Goal: Transaction & Acquisition: Purchase product/service

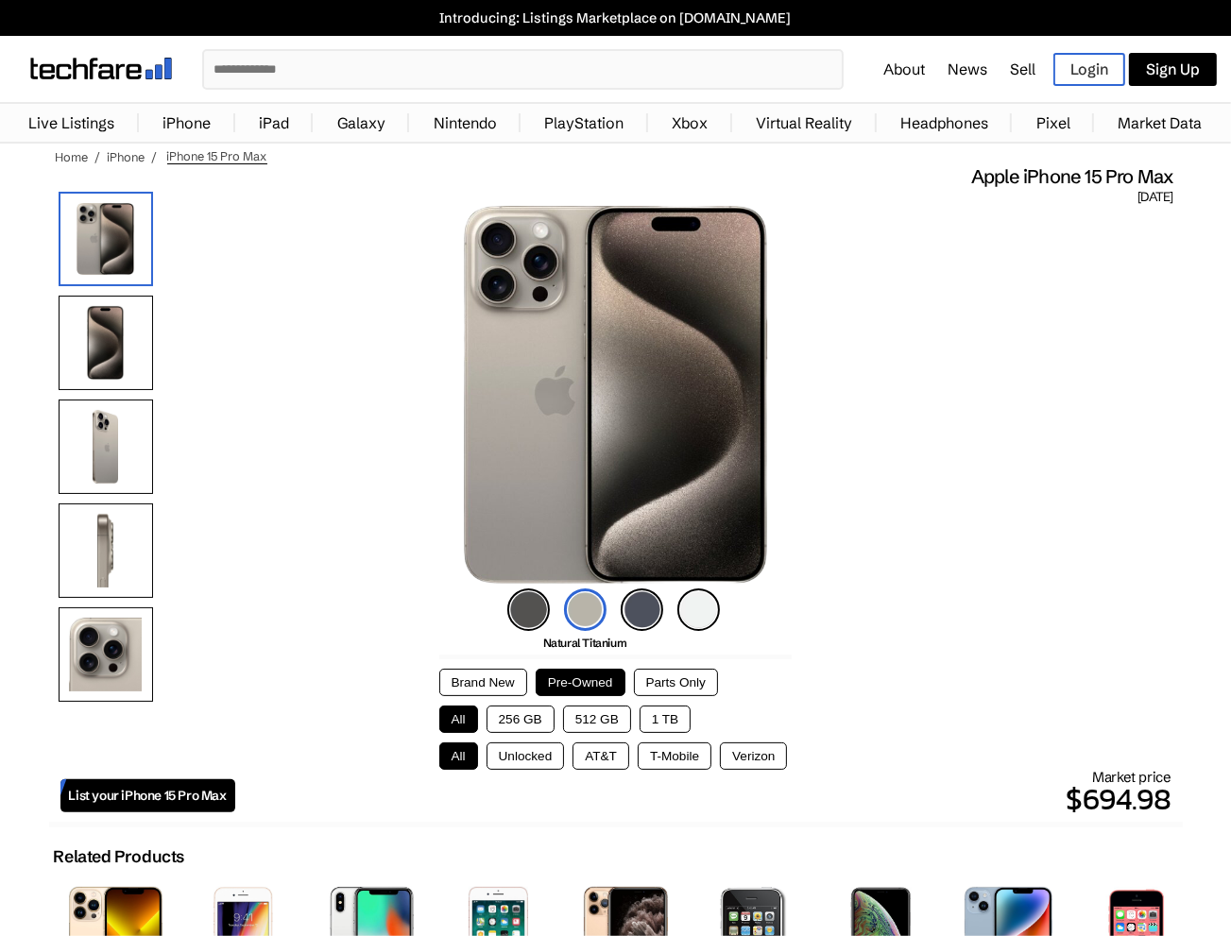
click at [669, 717] on button "1 TB" at bounding box center [665, 719] width 51 height 27
click at [514, 754] on button "Unlocked" at bounding box center [526, 756] width 78 height 27
click at [446, 755] on button "All" at bounding box center [458, 756] width 39 height 27
